Goal: Task Accomplishment & Management: Use online tool/utility

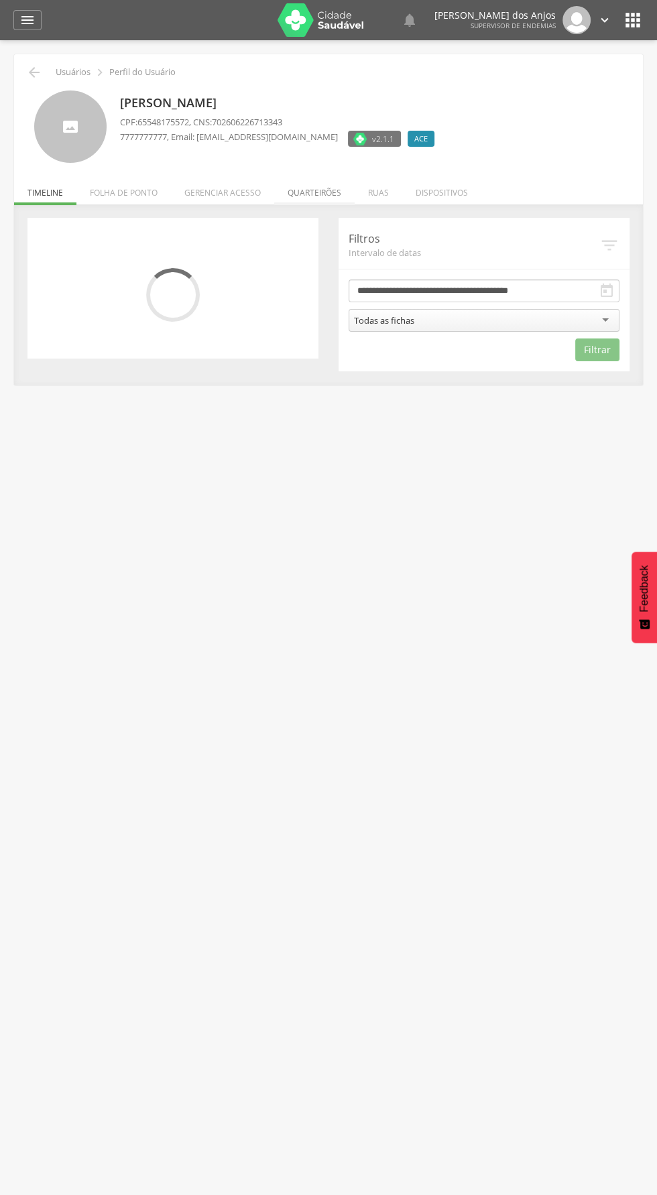
click at [308, 190] on li "Quarteirões" at bounding box center [314, 189] width 80 height 31
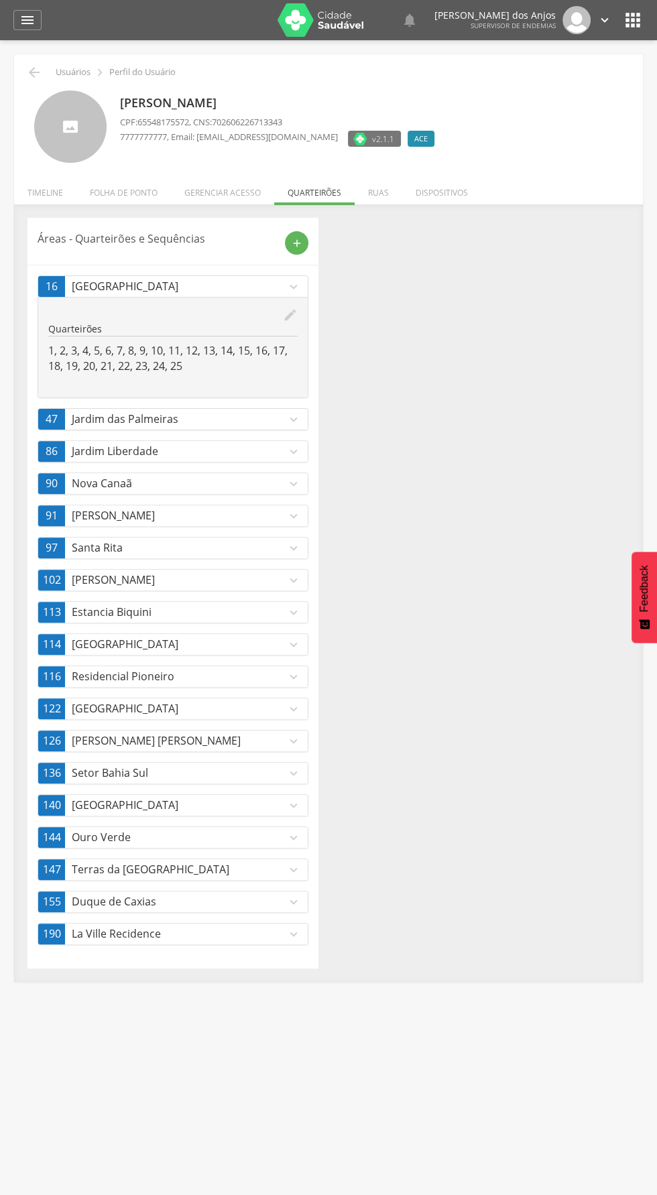
click at [213, 640] on p "[GEOGRAPHIC_DATA]" at bounding box center [179, 644] width 214 height 15
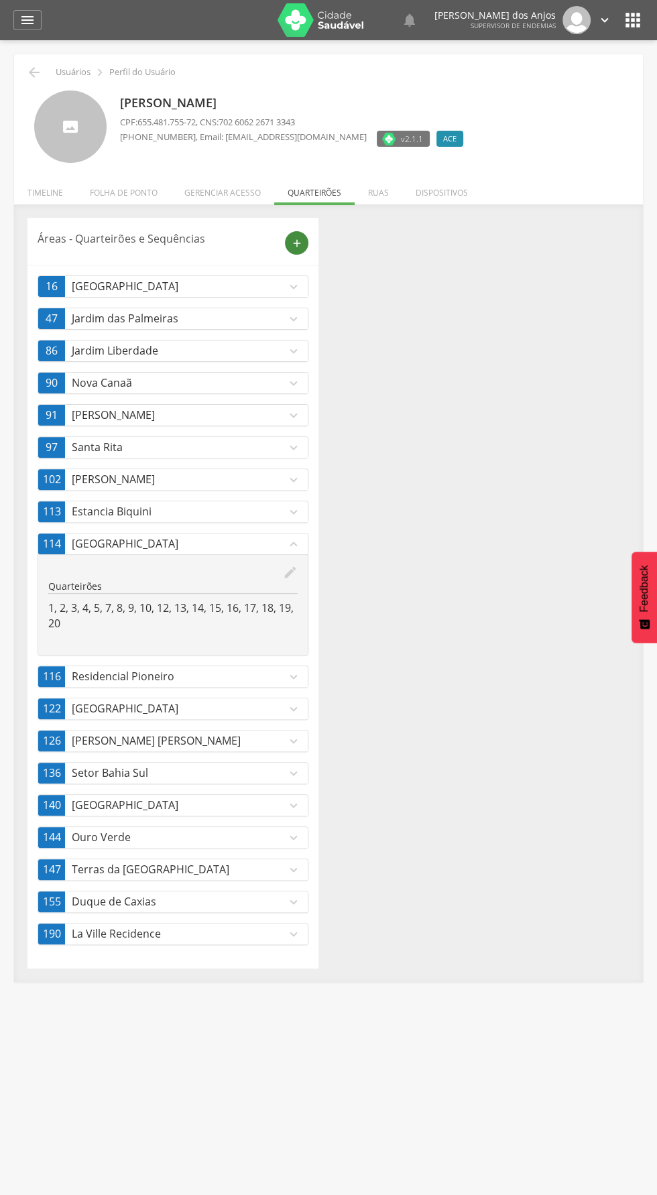
click at [297, 243] on icon "add" at bounding box center [297, 243] width 12 height 12
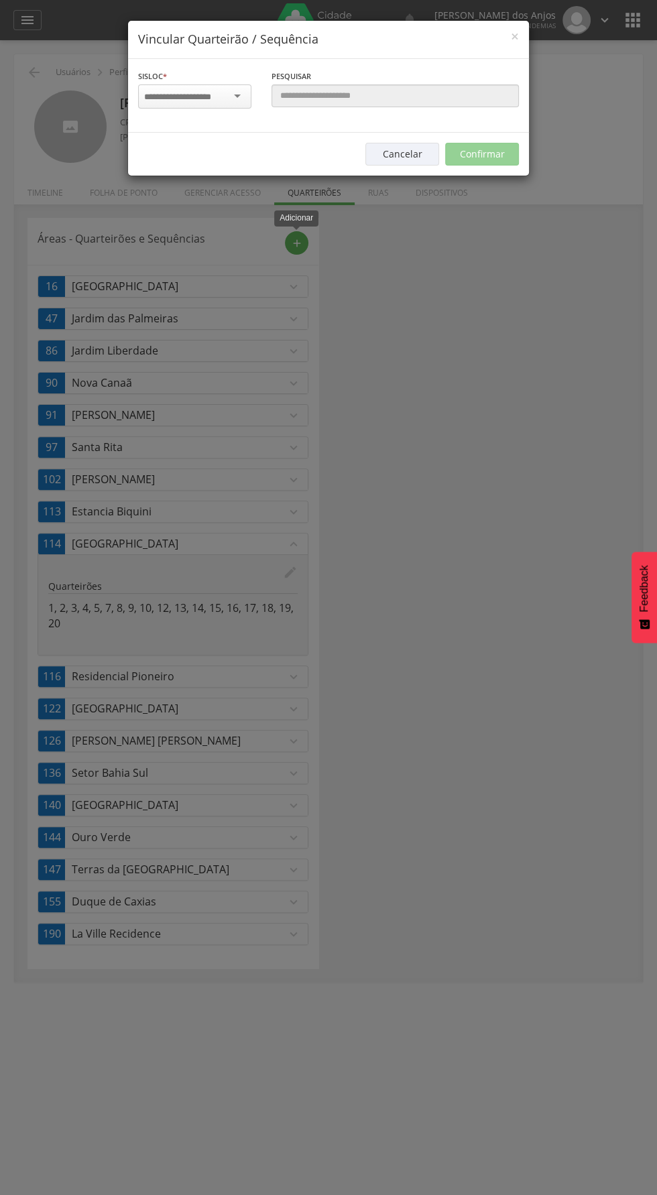
click at [237, 95] on div at bounding box center [194, 96] width 113 height 24
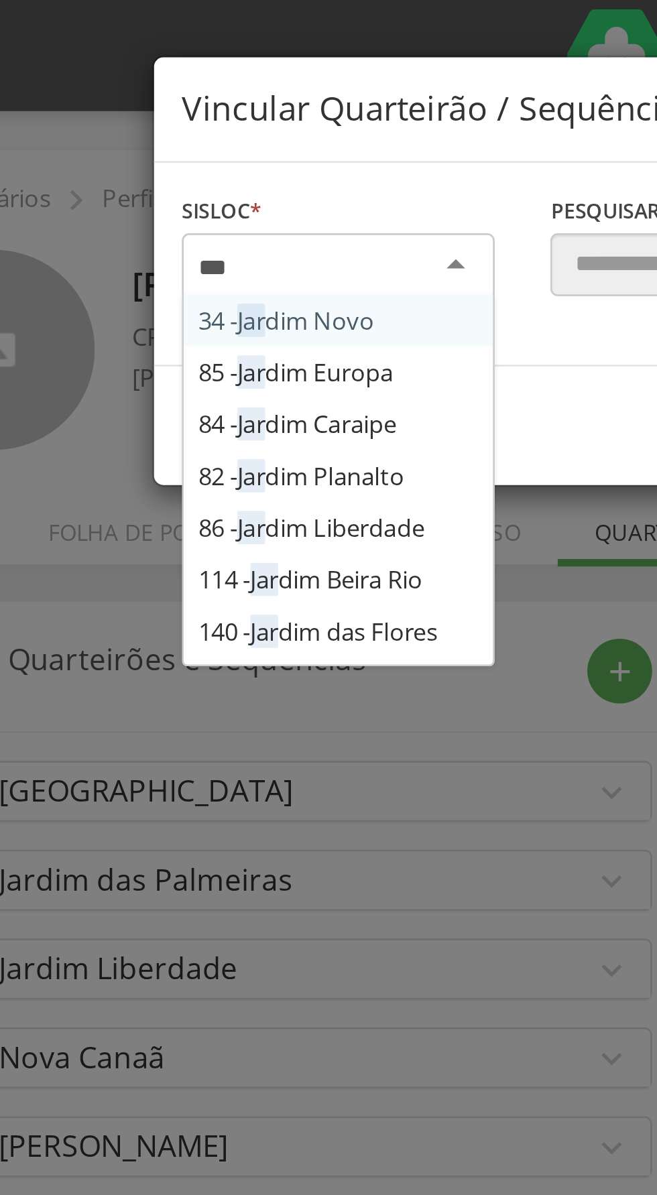
type input "****"
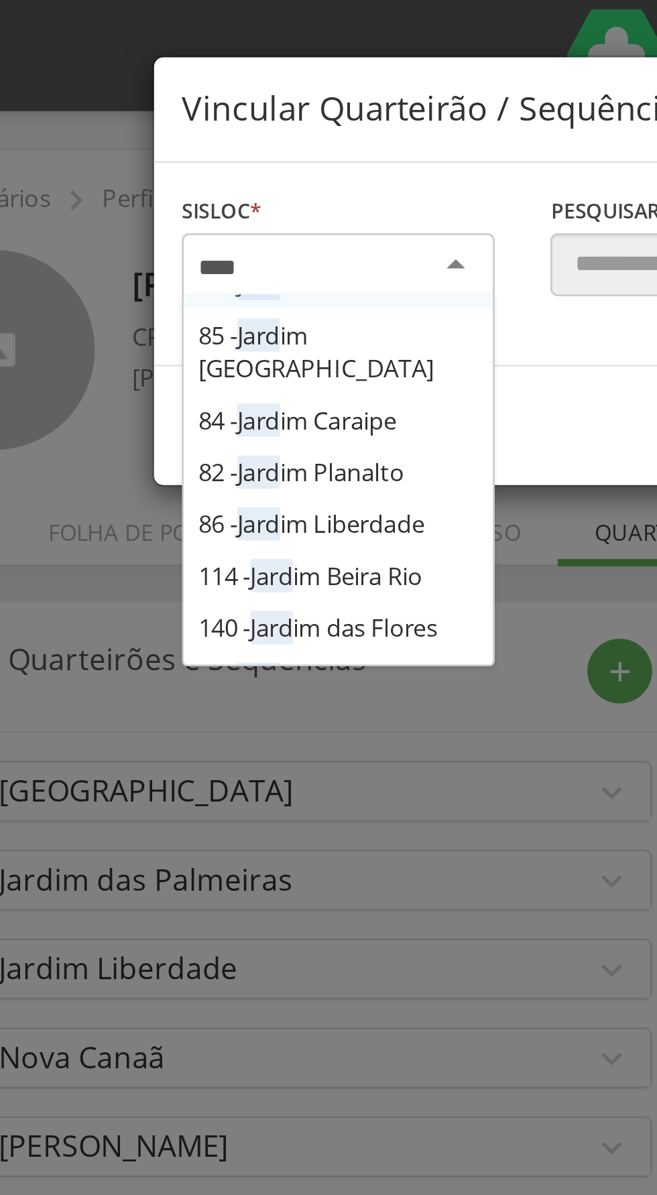
scroll to position [27, 0]
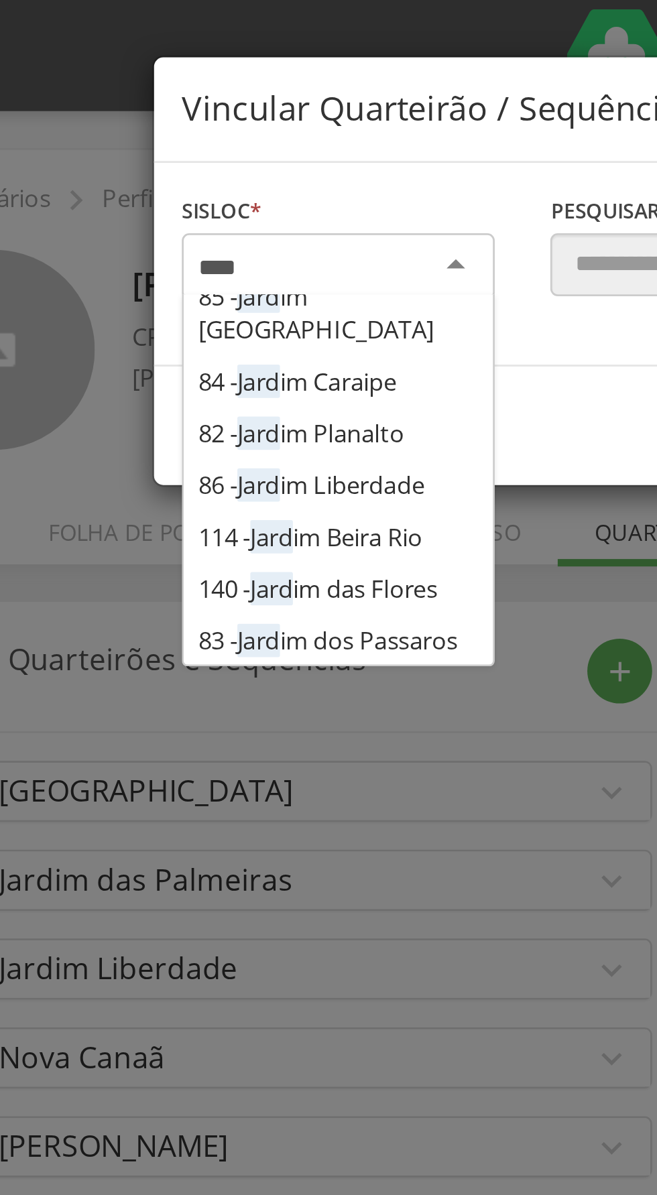
click at [211, 133] on div "Sisloc * 34 - Jard im Novo 85 - Jard im Europa 84 - Jard im Caraipe 82 - Jard i…" at bounding box center [328, 96] width 401 height 74
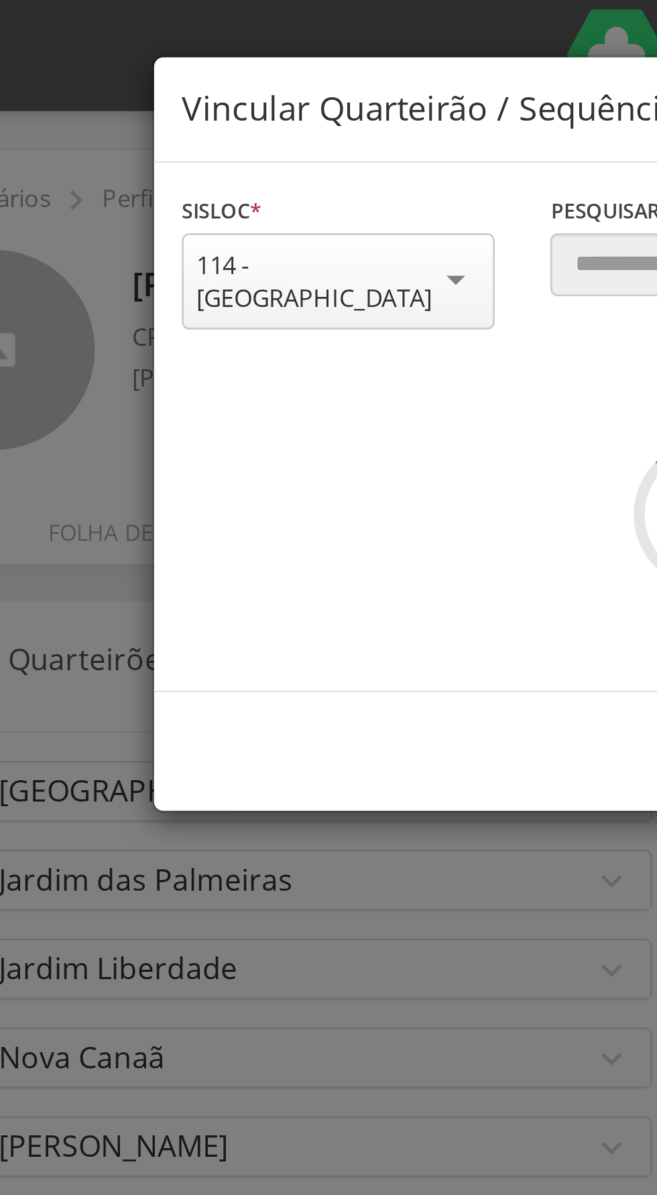
scroll to position [0, 0]
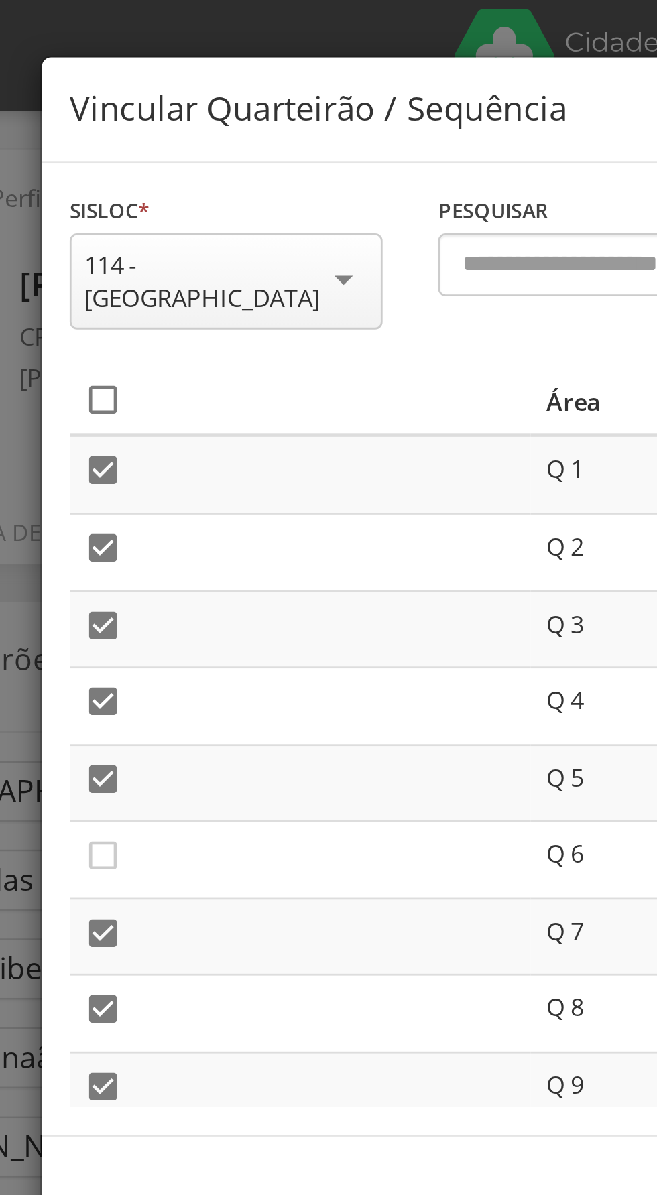
click at [151, 138] on icon "" at bounding box center [149, 144] width 13 height 13
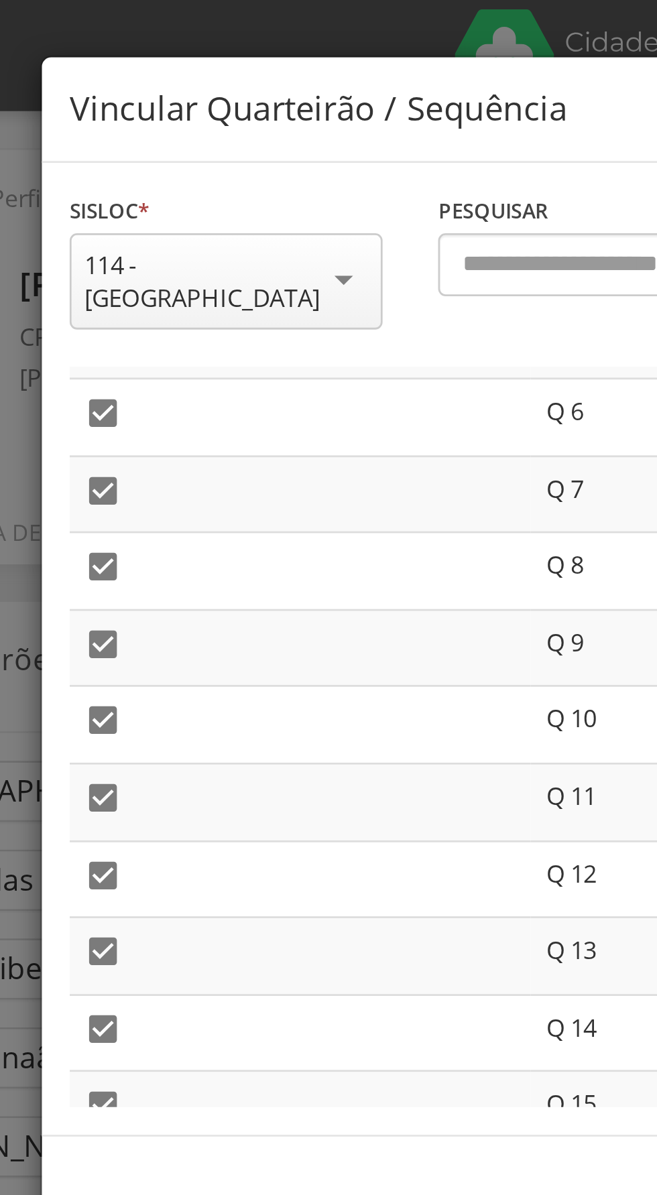
scroll to position [161, 0]
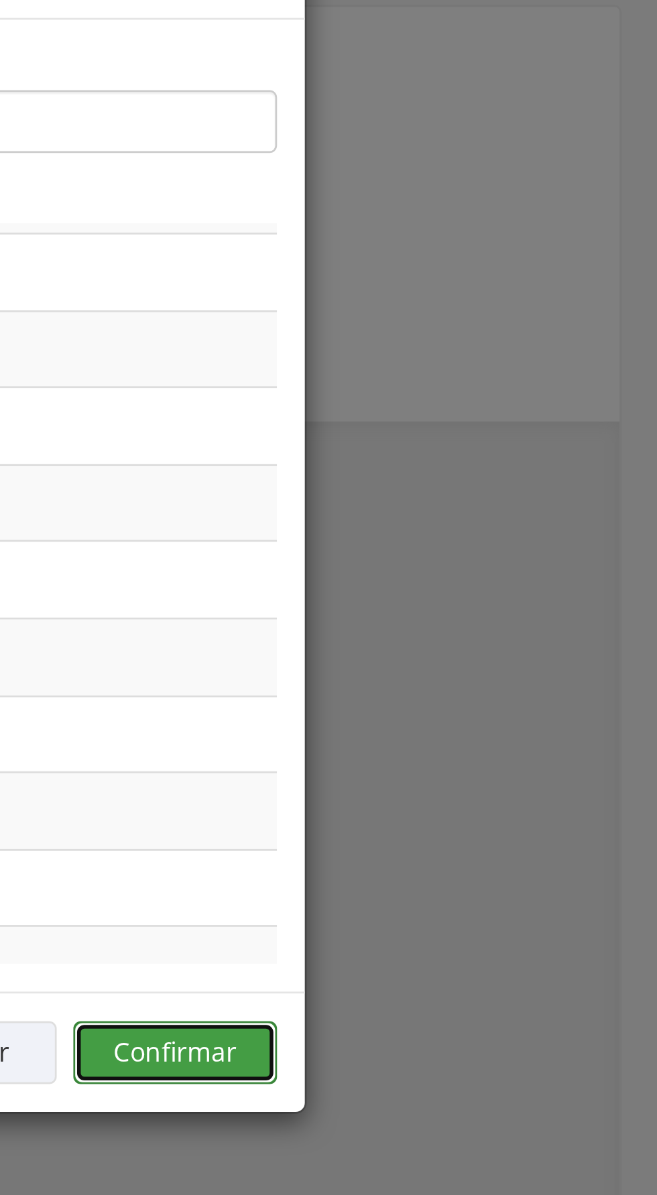
click at [494, 422] on button "Confirmar" at bounding box center [482, 433] width 74 height 23
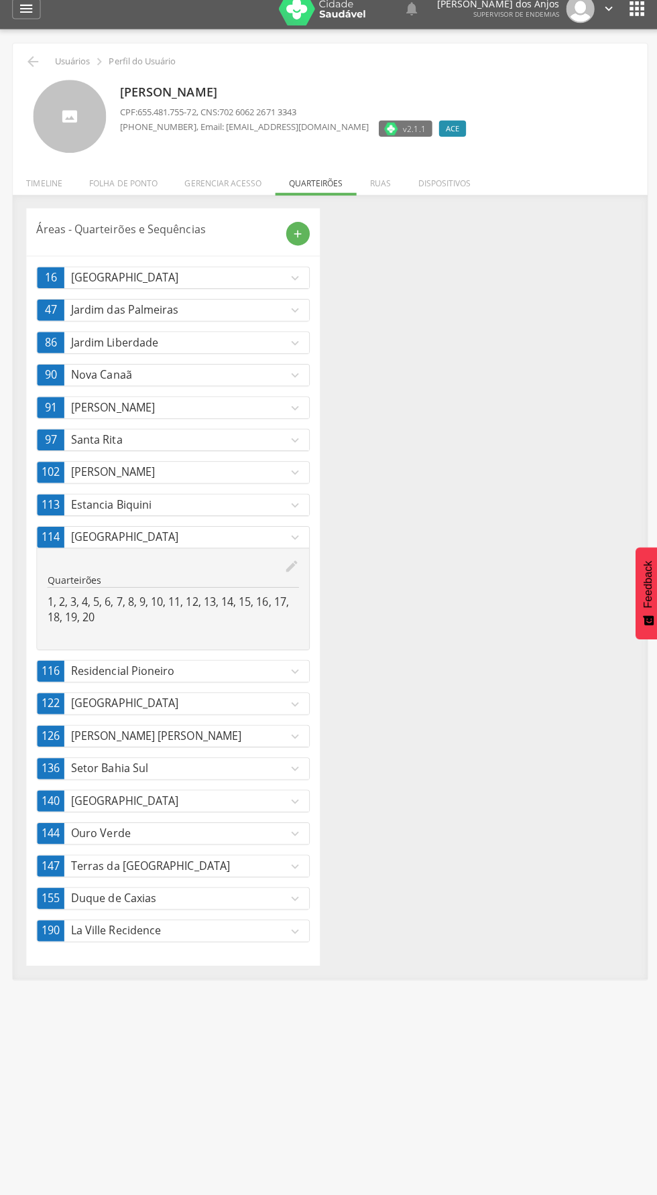
scroll to position [34, 0]
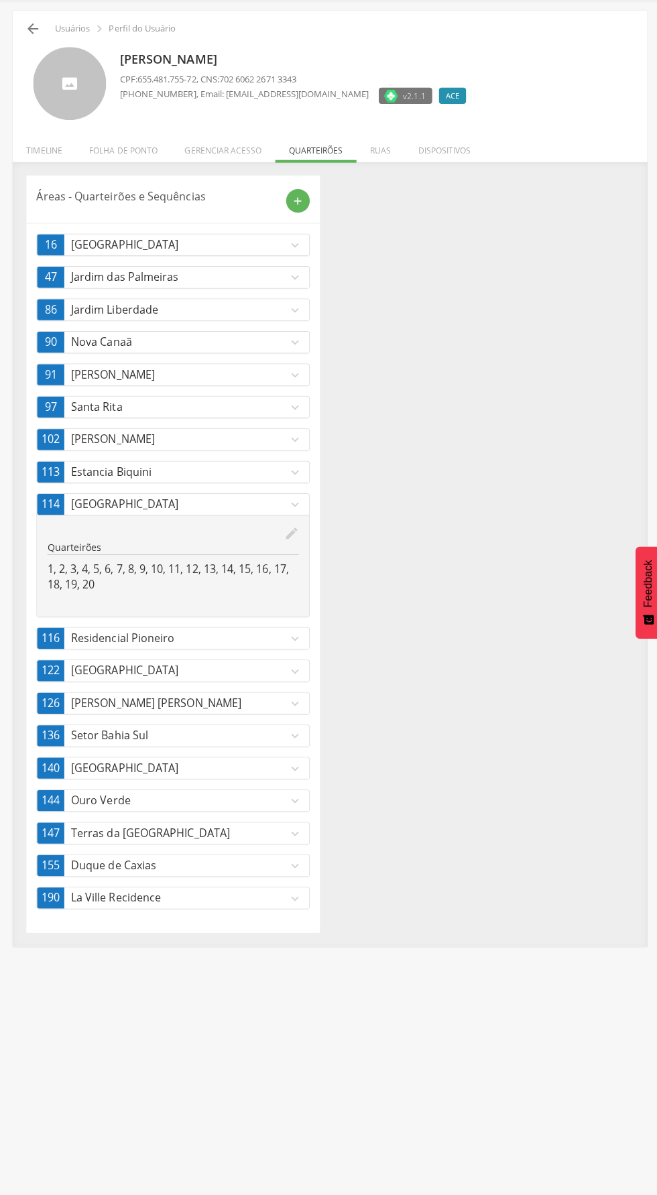
click at [34, 38] on icon "" at bounding box center [34, 38] width 16 height 16
